Goal: Navigation & Orientation: Find specific page/section

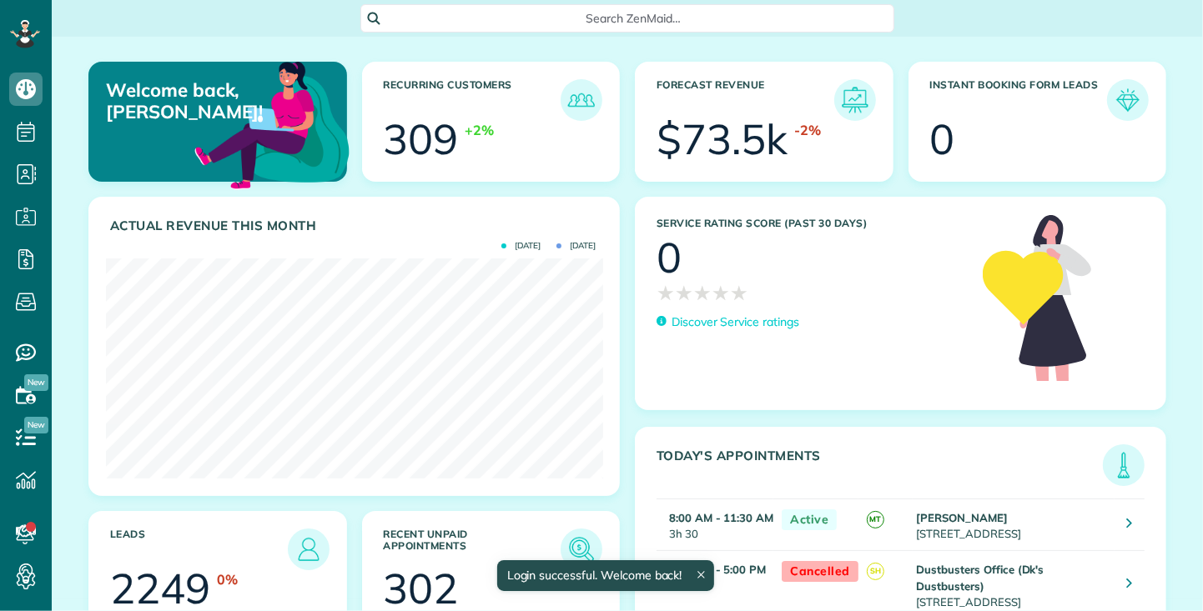
scroll to position [220, 496]
click at [26, 133] on use at bounding box center [27, 132] width 18 height 20
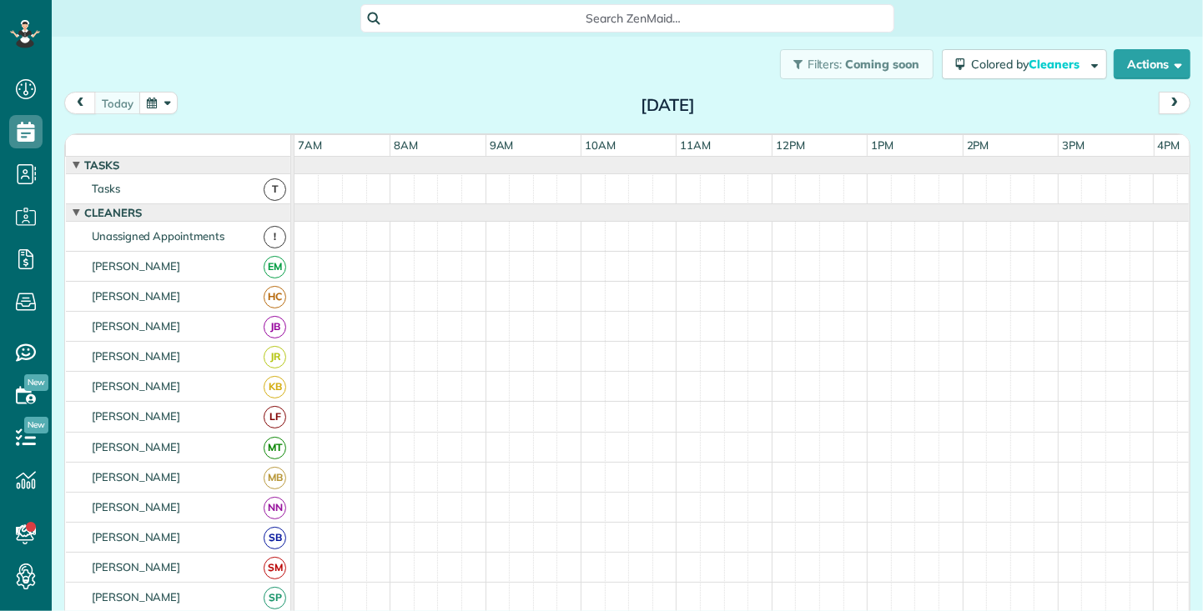
scroll to position [8, 8]
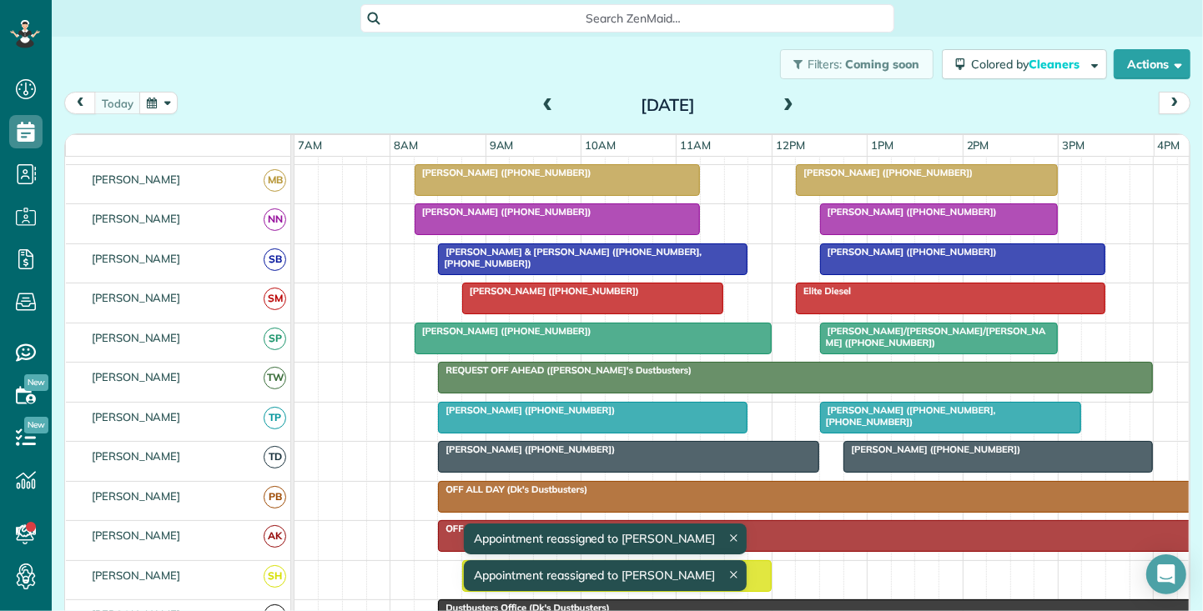
scroll to position [349, 0]
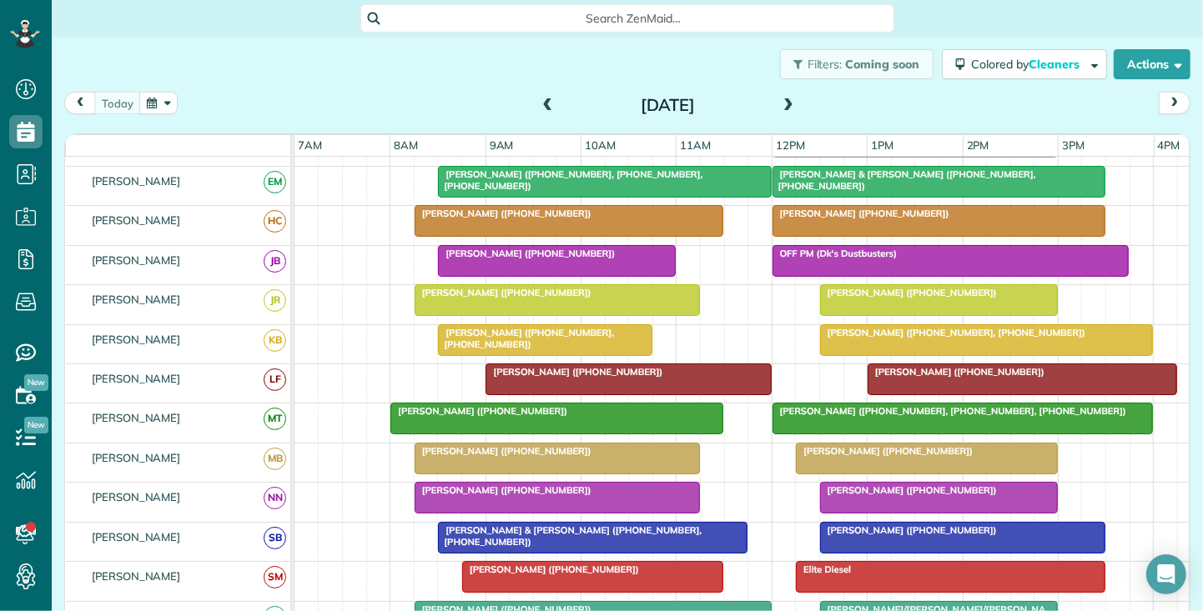
click at [1002, 415] on div at bounding box center [962, 419] width 379 height 30
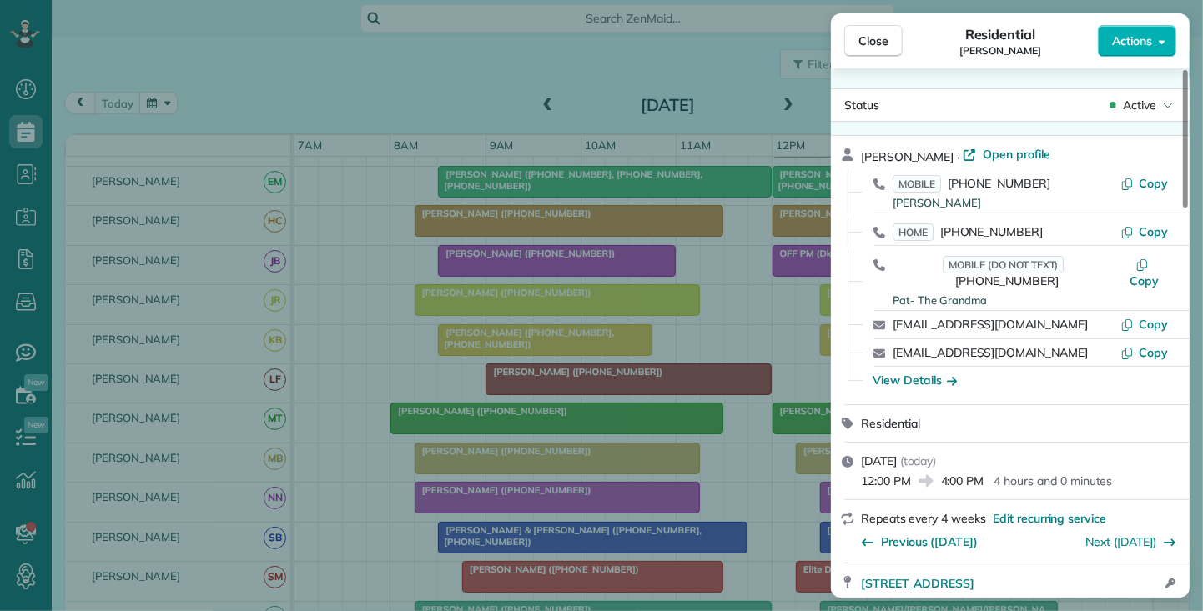
click at [886, 38] on span "Close" at bounding box center [873, 41] width 30 height 17
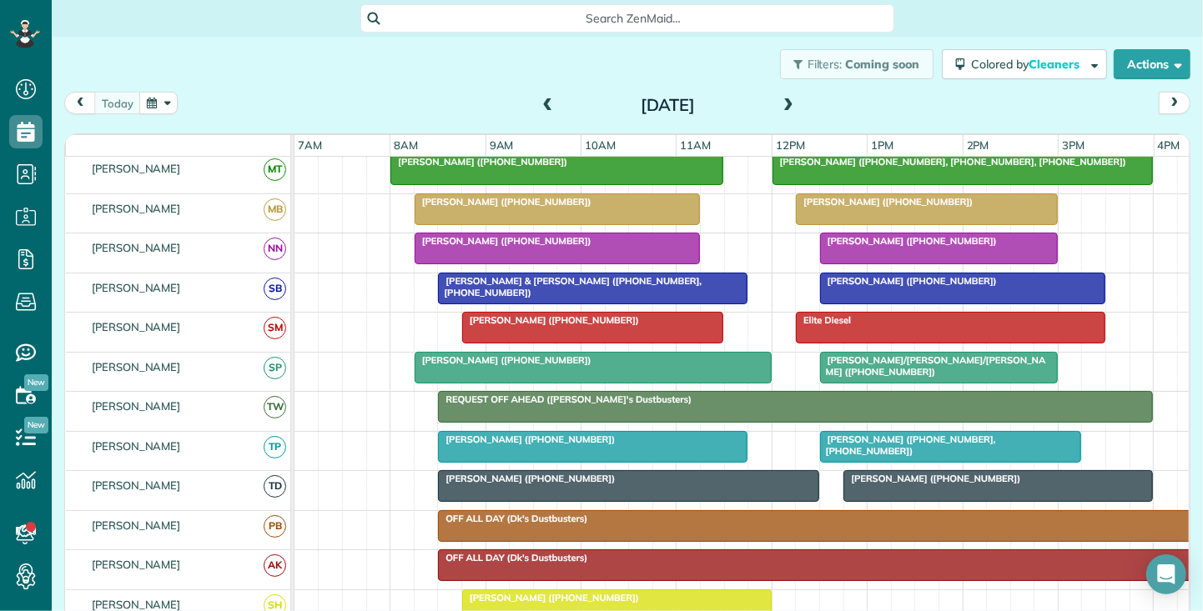
click at [999, 196] on div "[PERSON_NAME] ([PHONE_NUMBER])" at bounding box center [927, 202] width 252 height 12
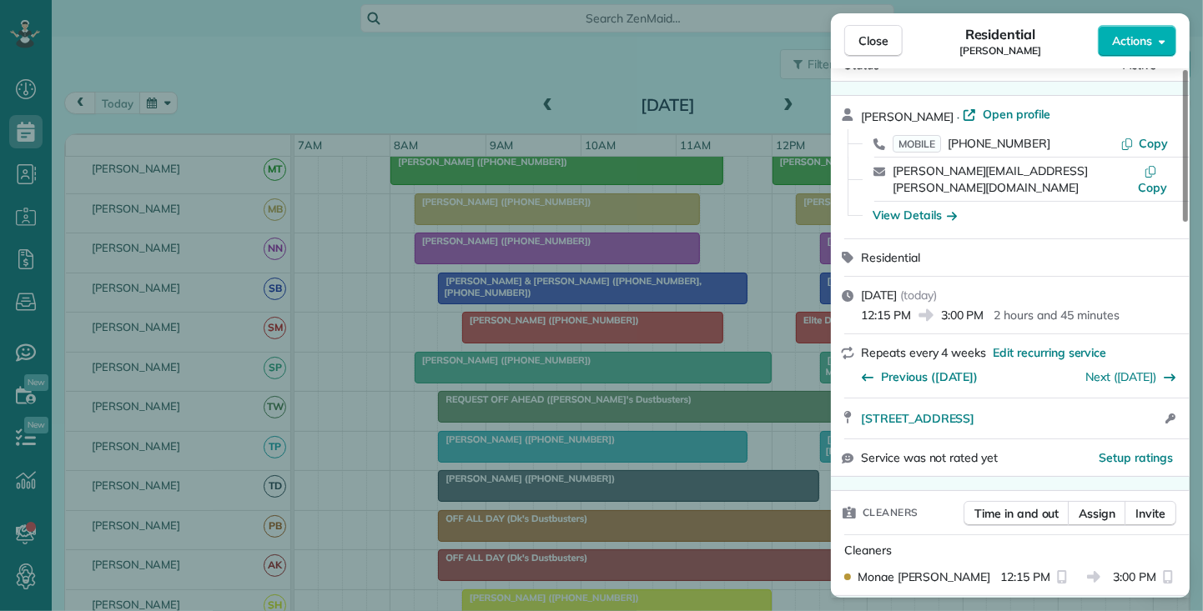
click at [886, 33] on span "Close" at bounding box center [873, 41] width 30 height 17
